Goal: Task Accomplishment & Management: Use online tool/utility

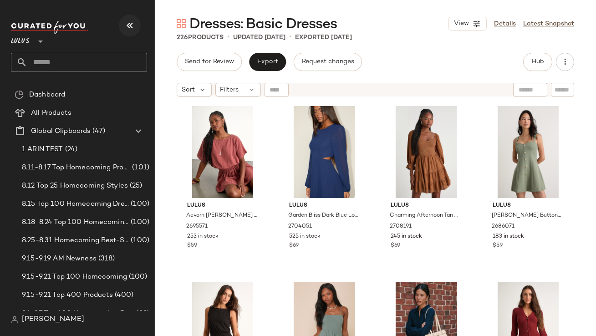
click at [136, 24] on button "button" at bounding box center [130, 26] width 22 height 22
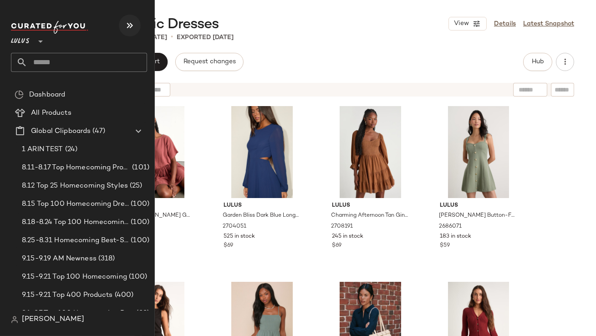
click at [132, 26] on icon "button" at bounding box center [129, 25] width 11 height 11
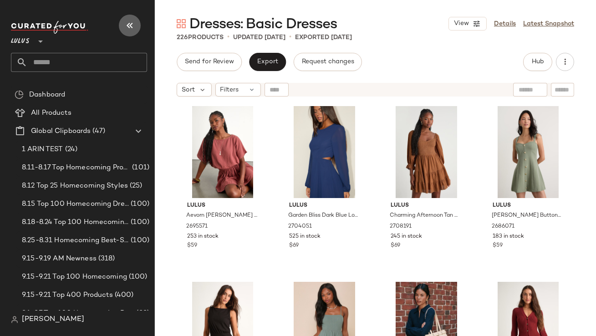
click at [138, 28] on button "button" at bounding box center [130, 26] width 22 height 22
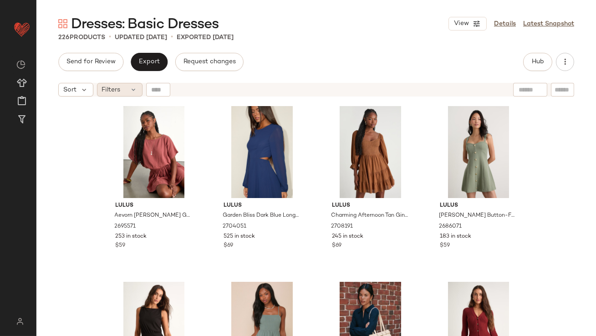
click at [125, 92] on div "Filters" at bounding box center [120, 90] width 46 height 14
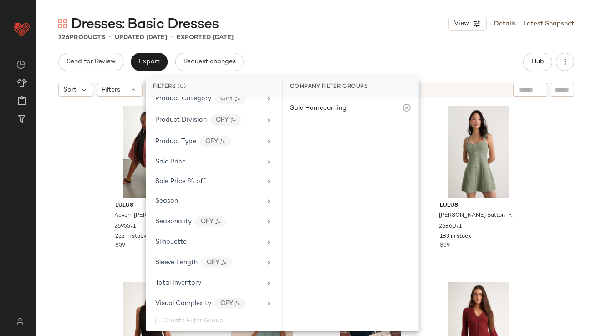
scroll to position [637, 0]
click at [171, 281] on span "Total Inventory" at bounding box center [178, 282] width 46 height 7
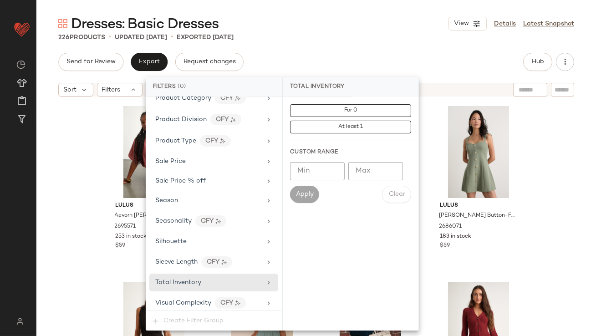
click at [370, 166] on input "Max" at bounding box center [375, 171] width 55 height 18
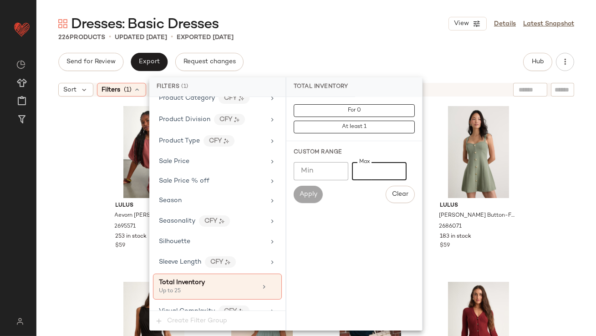
type input "**"
click at [398, 36] on div "226 Products • updated [DATE] • Exported [DATE]" at bounding box center [316, 37] width 560 height 9
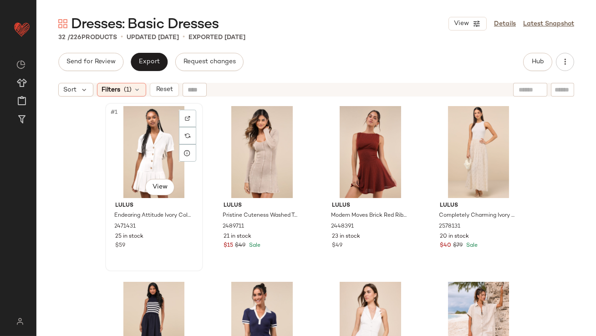
click at [143, 124] on div "#1 View" at bounding box center [154, 152] width 92 height 92
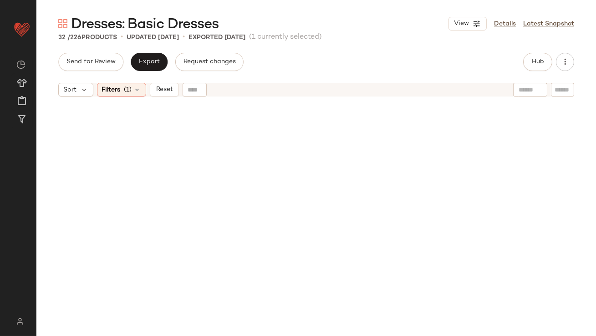
scroll to position [1150, 0]
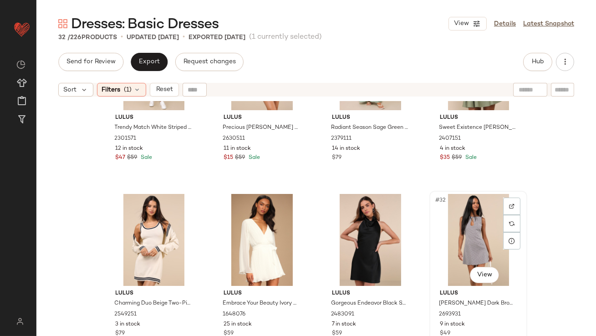
click at [493, 227] on div "#32 View" at bounding box center [478, 240] width 92 height 92
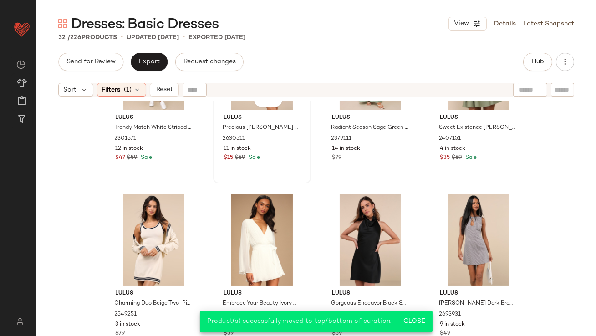
scroll to position [1033, 0]
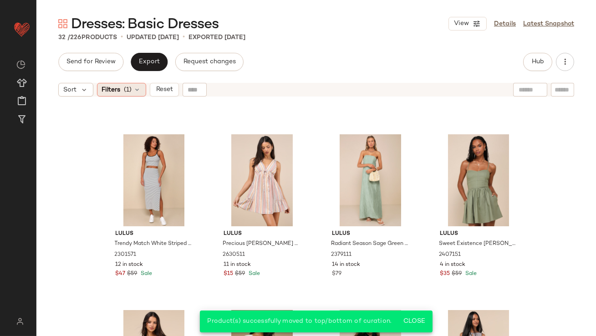
click at [130, 86] on span "(1)" at bounding box center [128, 90] width 8 height 10
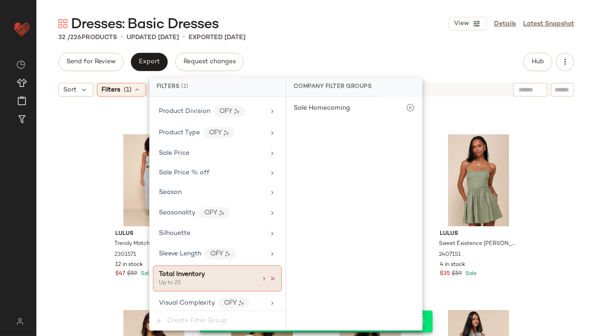
click at [270, 275] on icon at bounding box center [273, 278] width 6 height 6
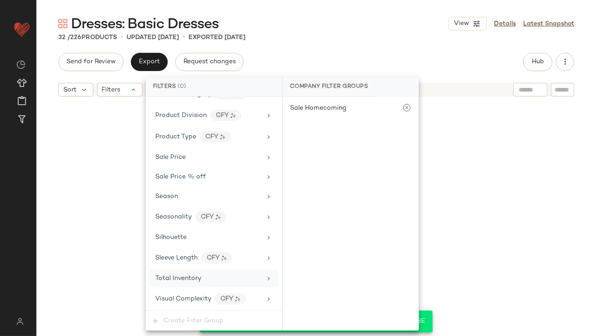
scroll to position [637, 0]
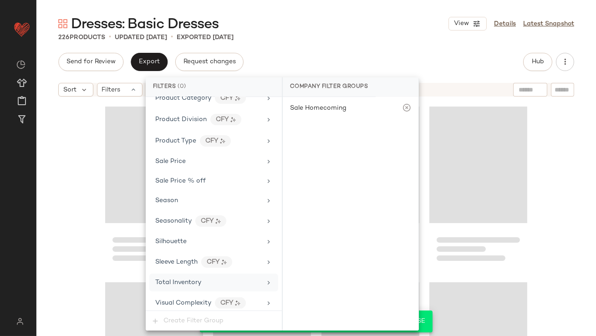
click at [339, 60] on div "Send for Review Export Request changes Hub" at bounding box center [316, 62] width 516 height 18
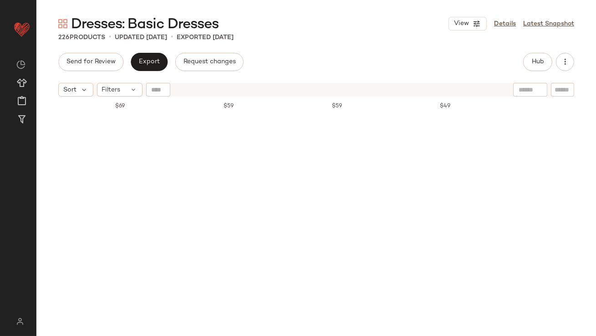
scroll to position [0, 0]
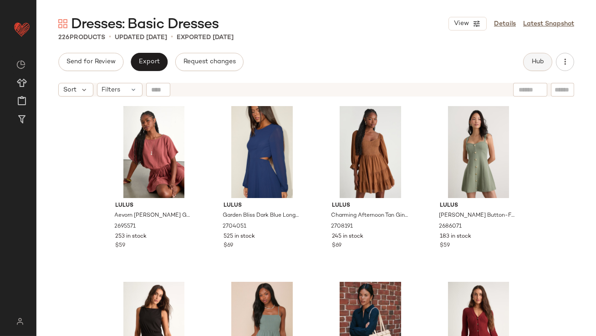
click at [546, 61] on button "Hub" at bounding box center [537, 62] width 29 height 18
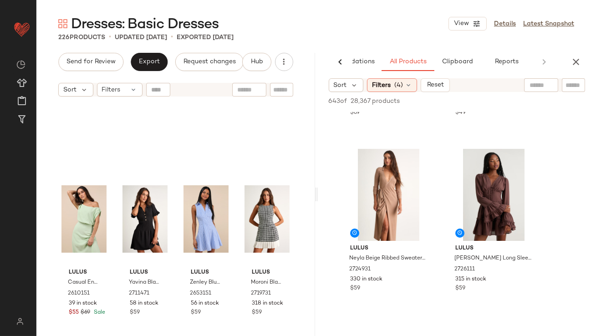
scroll to position [580, 0]
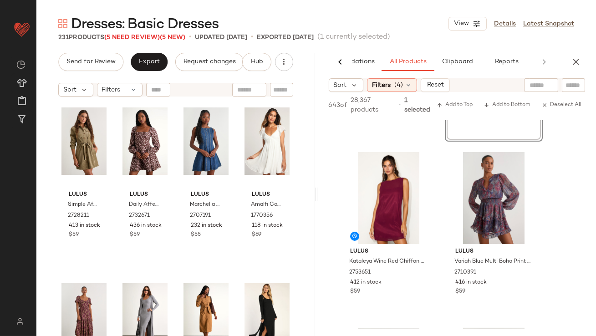
scroll to position [1799, 0]
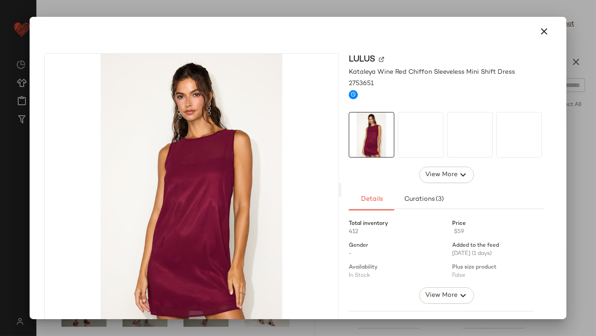
click at [398, 137] on div at bounding box center [421, 135] width 46 height 46
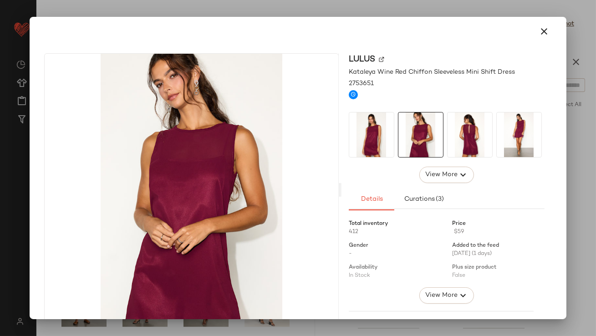
click at [463, 127] on img at bounding box center [470, 134] width 45 height 45
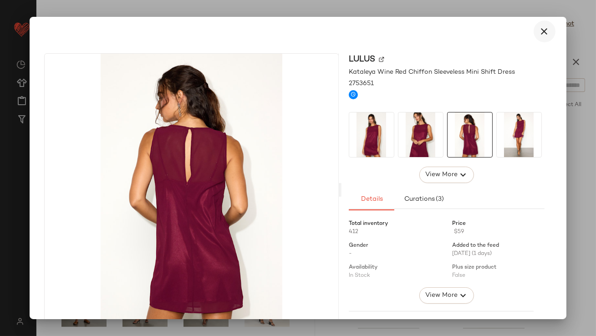
click at [539, 29] on icon "button" at bounding box center [544, 31] width 11 height 11
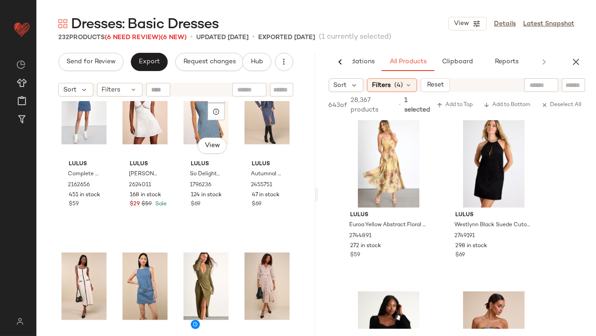
scroll to position [2512, 0]
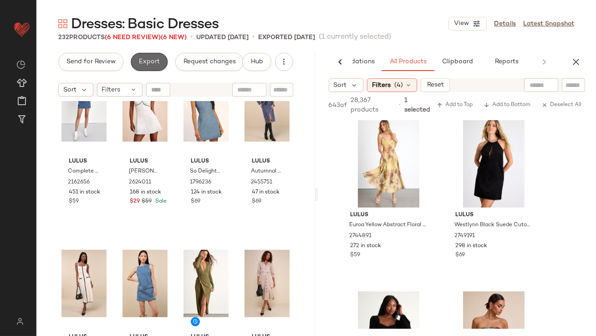
click at [145, 65] on span "Export" at bounding box center [148, 61] width 21 height 7
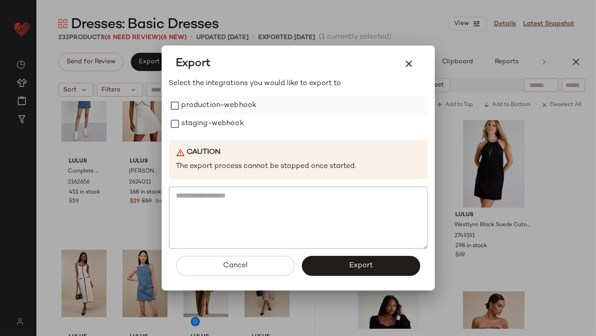
click at [201, 107] on label "production-webhook" at bounding box center [219, 106] width 75 height 18
click at [198, 138] on div "Select the integrations you would like to export to production-webhook staging-…" at bounding box center [298, 163] width 259 height 170
click at [200, 128] on label "staging-webhook" at bounding box center [213, 124] width 62 height 18
click at [376, 268] on button "Export" at bounding box center [361, 266] width 118 height 20
